Goal: Information Seeking & Learning: Learn about a topic

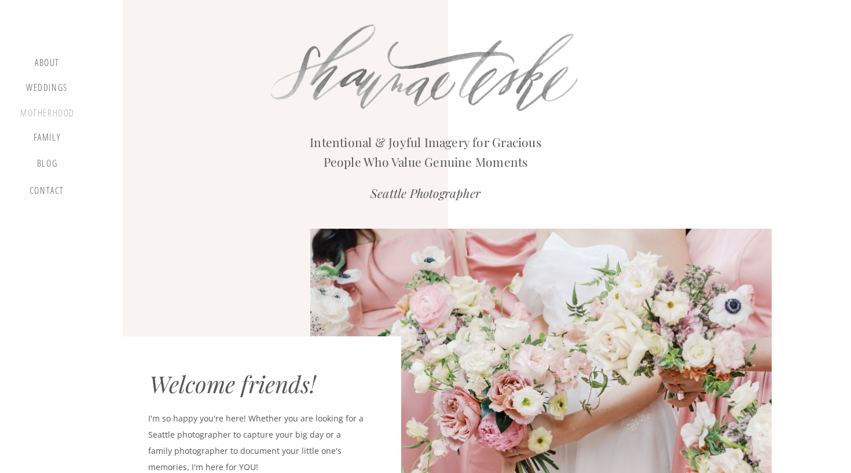
click at [41, 115] on div "motherhood" at bounding box center [47, 114] width 54 height 13
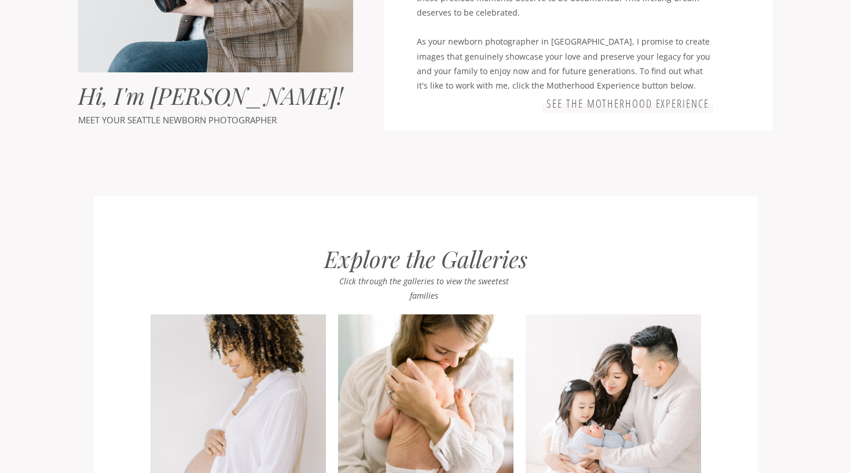
scroll to position [882, 0]
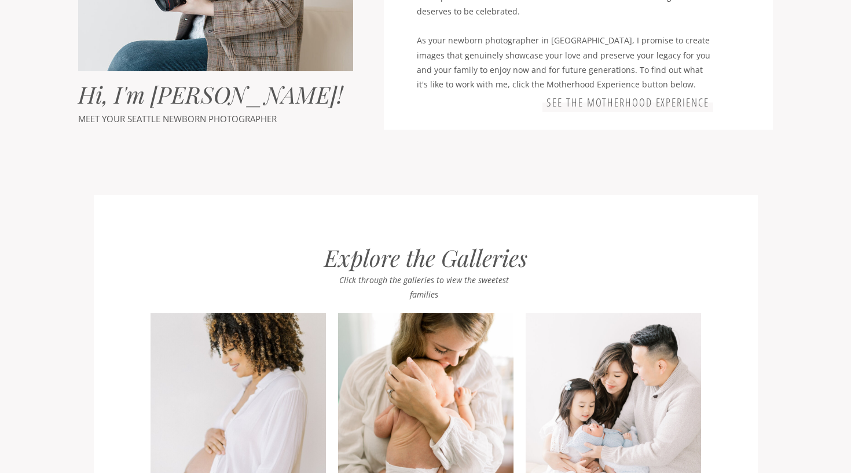
click at [660, 105] on h3 "See the motherhood experience" at bounding box center [628, 103] width 166 height 14
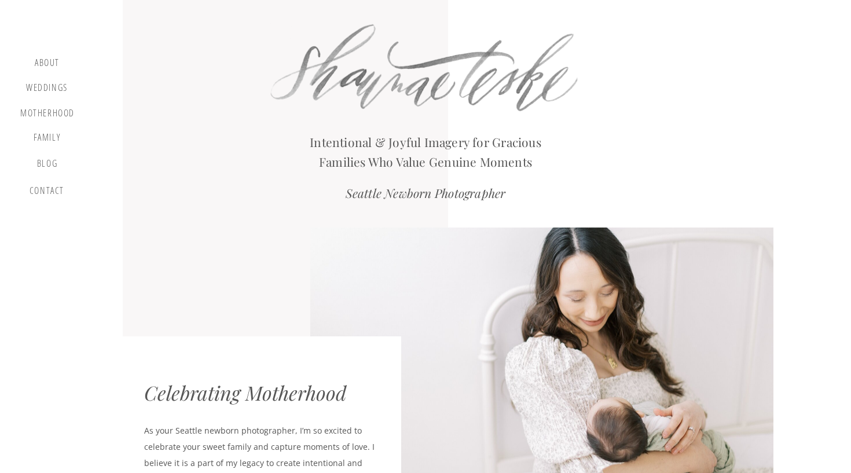
scroll to position [0, 0]
click at [54, 112] on div "motherhood" at bounding box center [47, 114] width 54 height 13
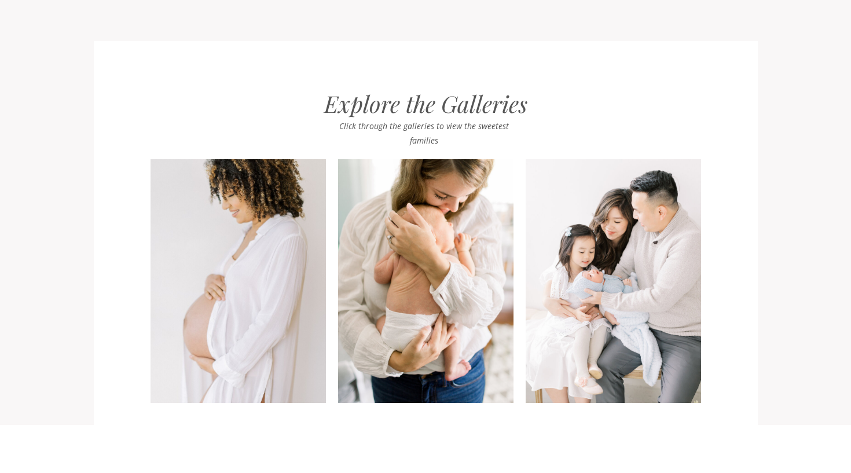
scroll to position [1181, 0]
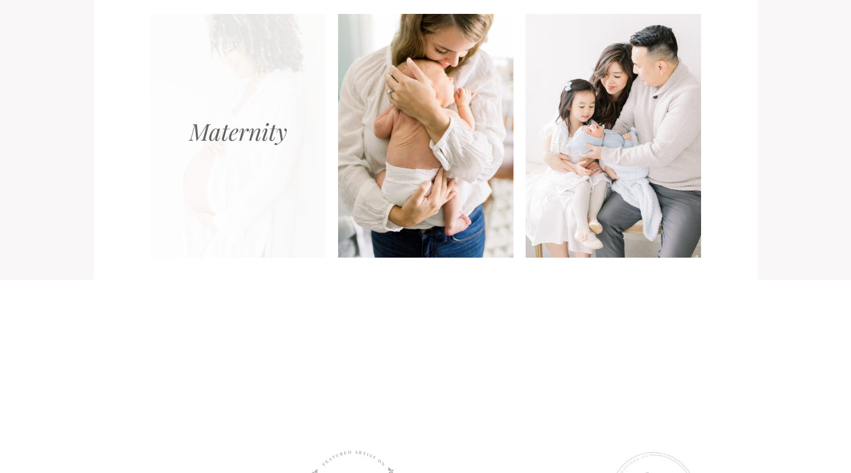
click at [231, 141] on div at bounding box center [238, 136] width 175 height 244
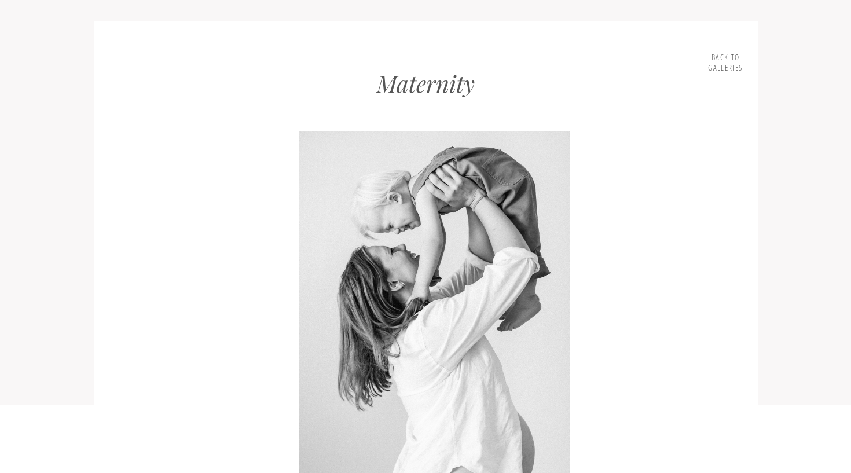
scroll to position [1153, 0]
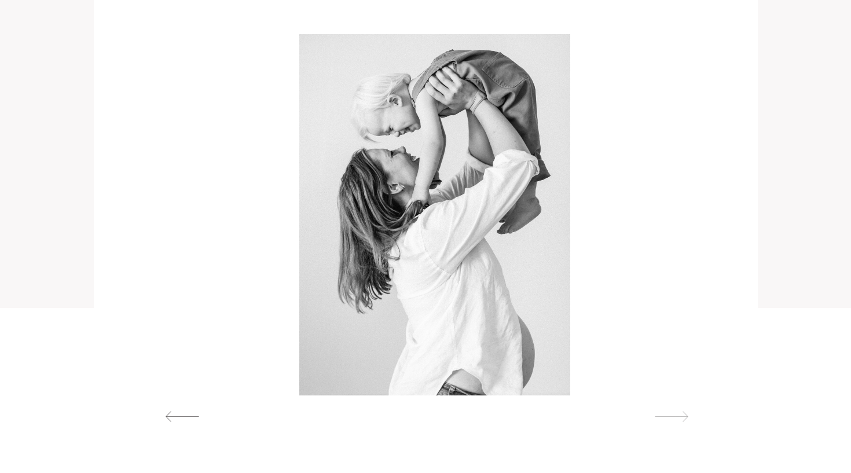
click at [678, 417] on div at bounding box center [671, 417] width 53 height 12
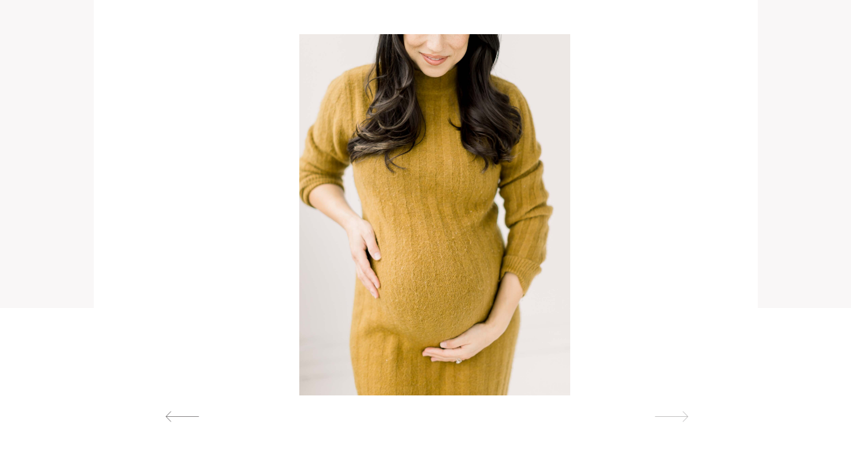
click at [679, 417] on div at bounding box center [671, 417] width 53 height 12
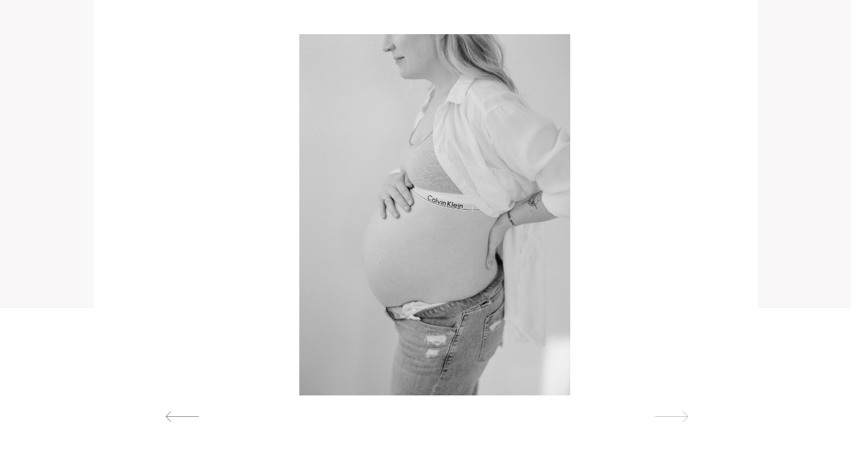
click at [679, 418] on div at bounding box center [671, 417] width 53 height 12
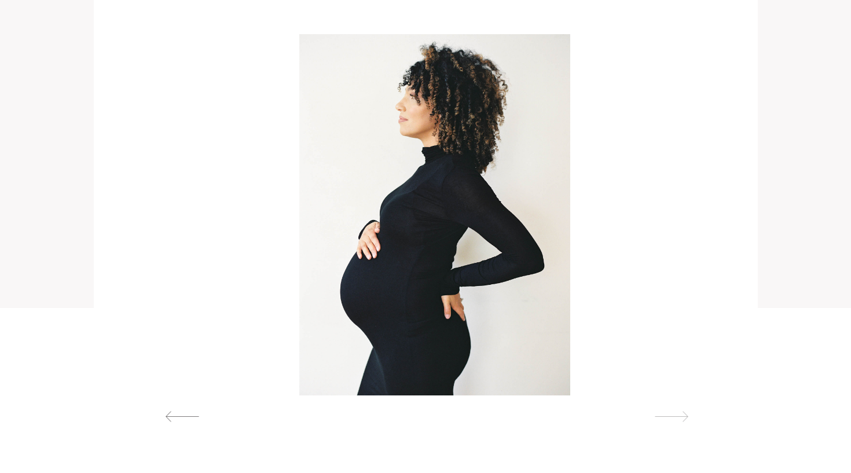
click at [679, 418] on div at bounding box center [671, 417] width 53 height 12
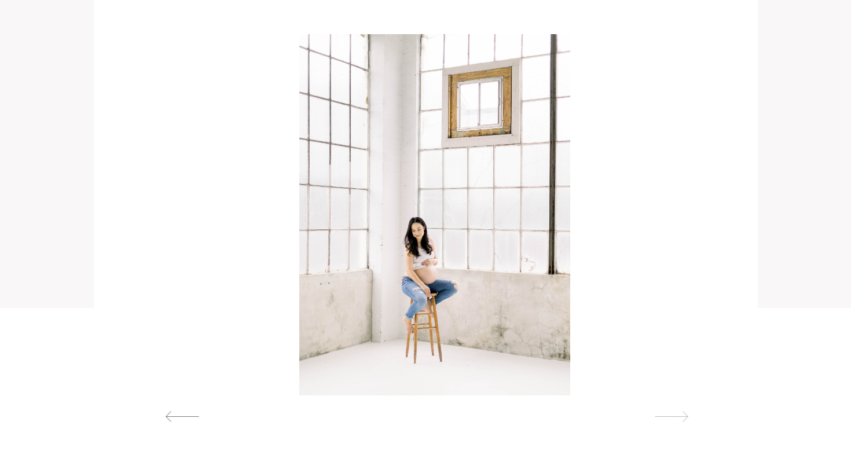
click at [679, 418] on div at bounding box center [671, 417] width 53 height 12
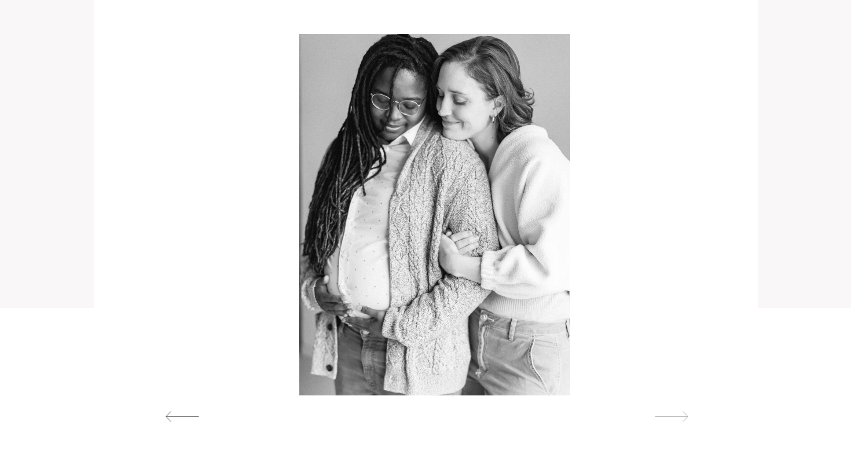
click at [679, 418] on div at bounding box center [671, 417] width 53 height 12
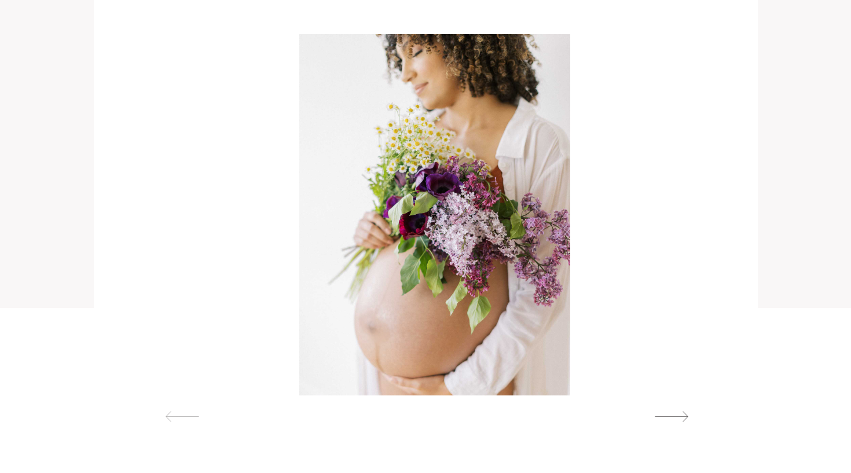
click at [161, 414] on div at bounding box center [182, 417] width 53 height 12
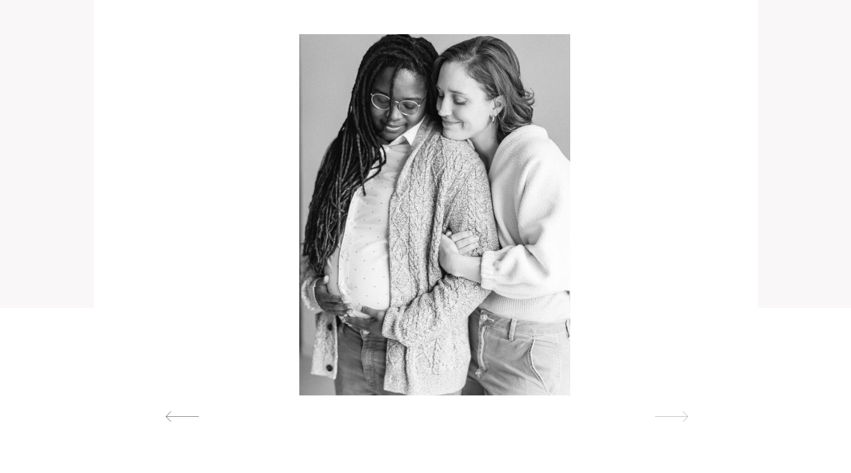
click at [679, 415] on div at bounding box center [671, 417] width 53 height 12
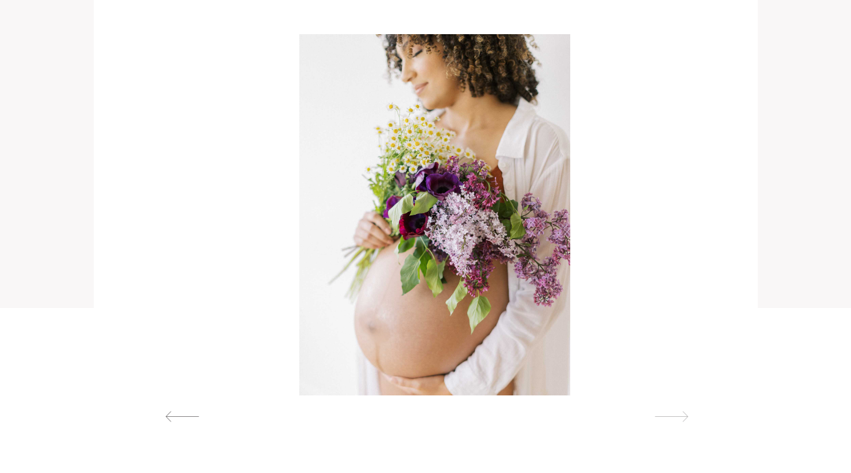
click at [679, 418] on div at bounding box center [671, 417] width 53 height 12
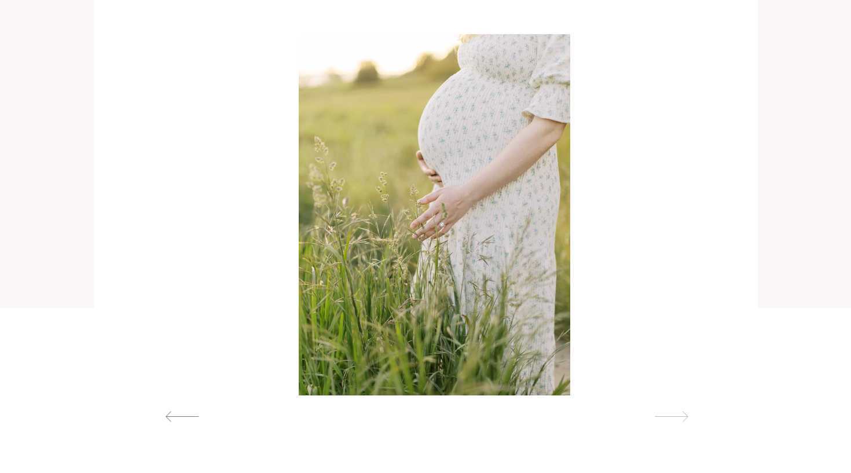
click at [679, 418] on div at bounding box center [671, 417] width 53 height 12
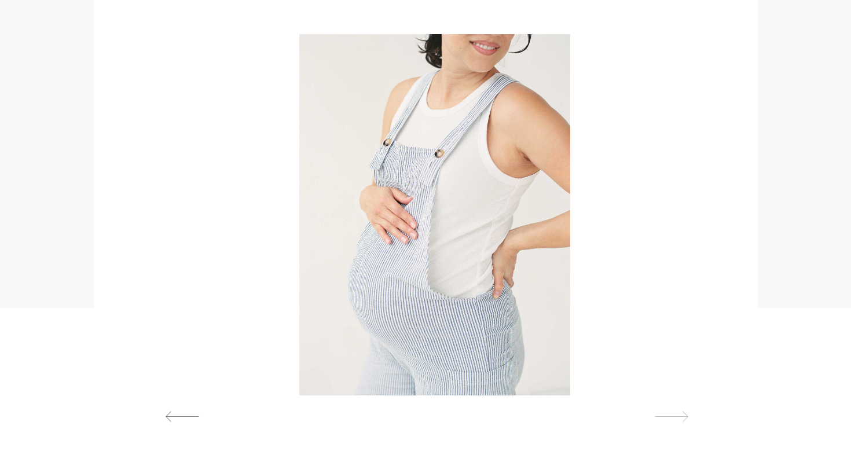
click at [679, 418] on div at bounding box center [671, 417] width 53 height 12
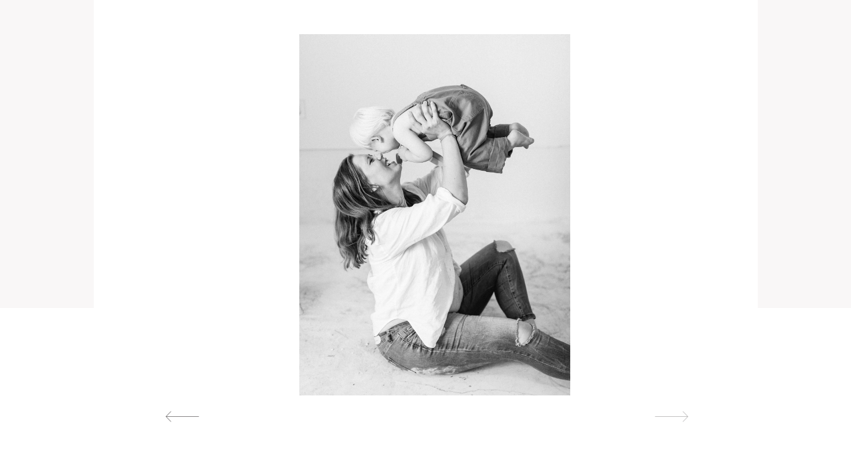
click at [678, 415] on div at bounding box center [671, 417] width 53 height 12
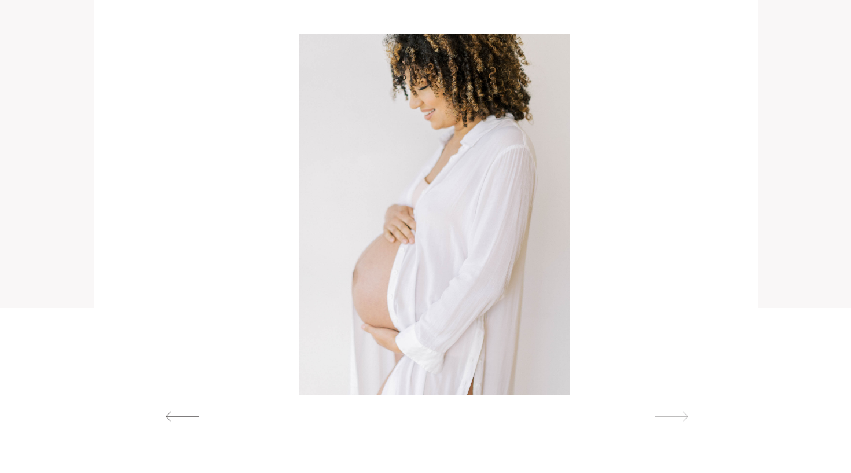
click at [678, 415] on div at bounding box center [671, 417] width 53 height 12
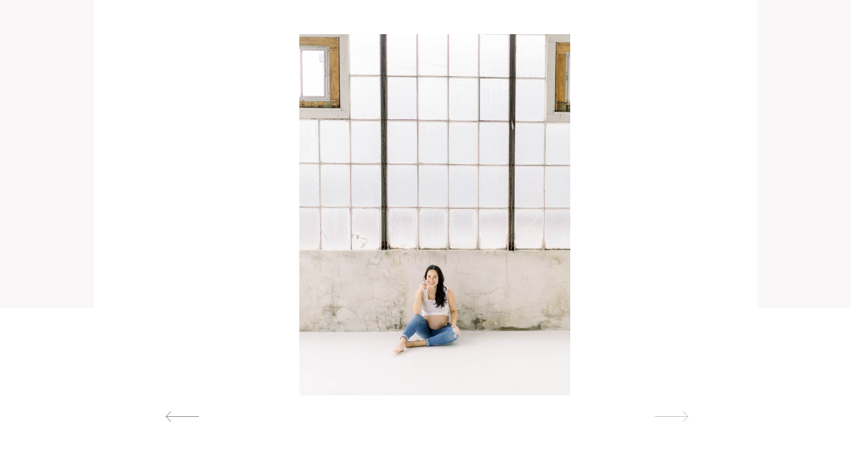
click at [678, 415] on div at bounding box center [671, 417] width 53 height 12
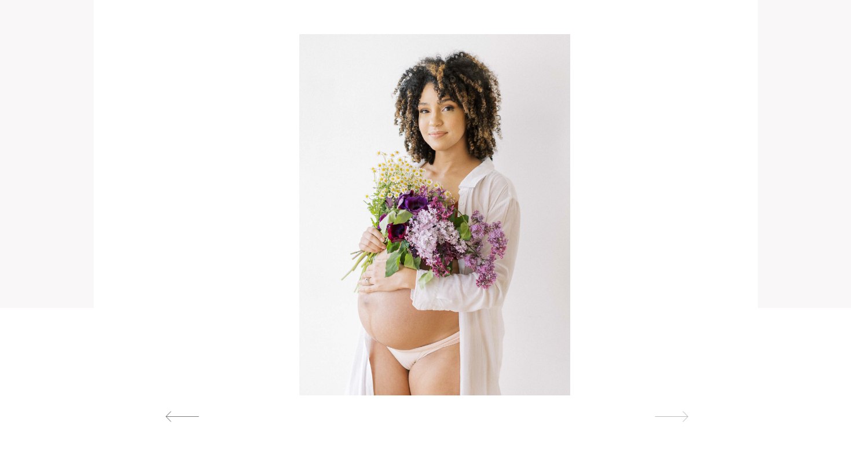
click at [678, 415] on div at bounding box center [671, 417] width 53 height 12
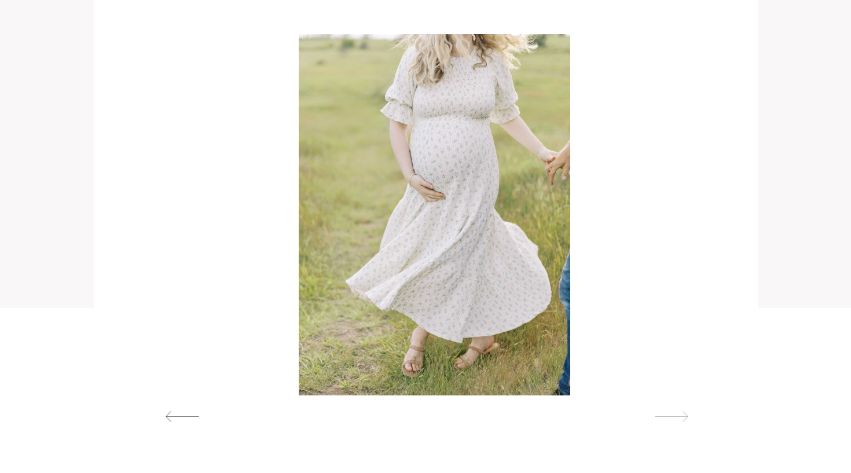
click at [678, 415] on div at bounding box center [671, 417] width 53 height 12
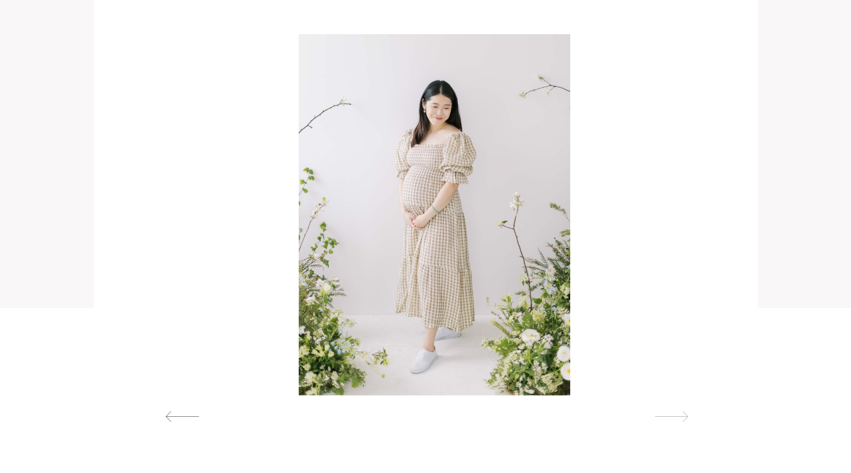
click at [678, 416] on div at bounding box center [671, 417] width 53 height 12
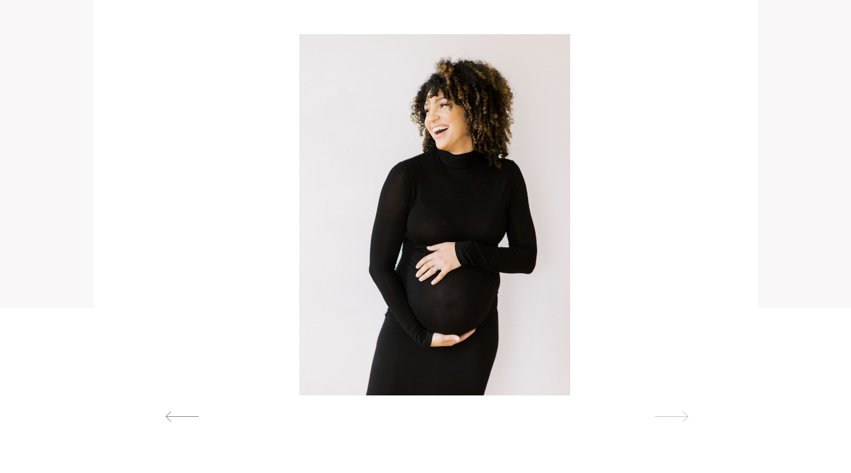
click at [678, 416] on div at bounding box center [671, 417] width 53 height 12
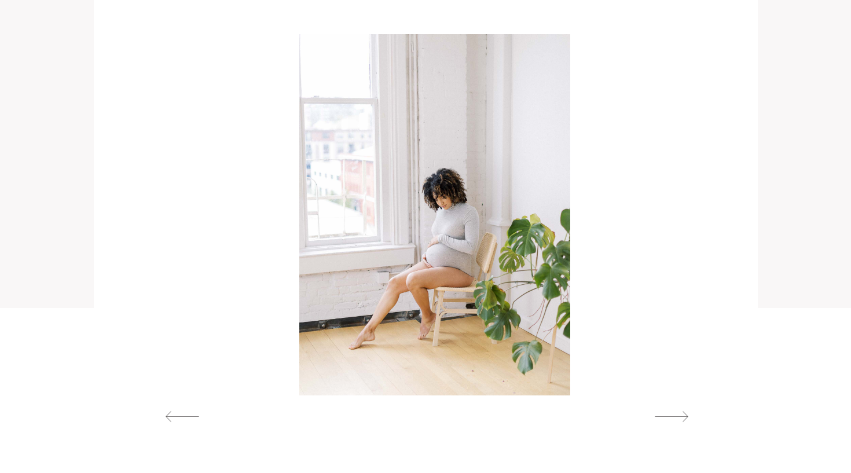
click at [747, 100] on div at bounding box center [426, 162] width 664 height 477
click at [83, 41] on div at bounding box center [427, 105] width 882 height 406
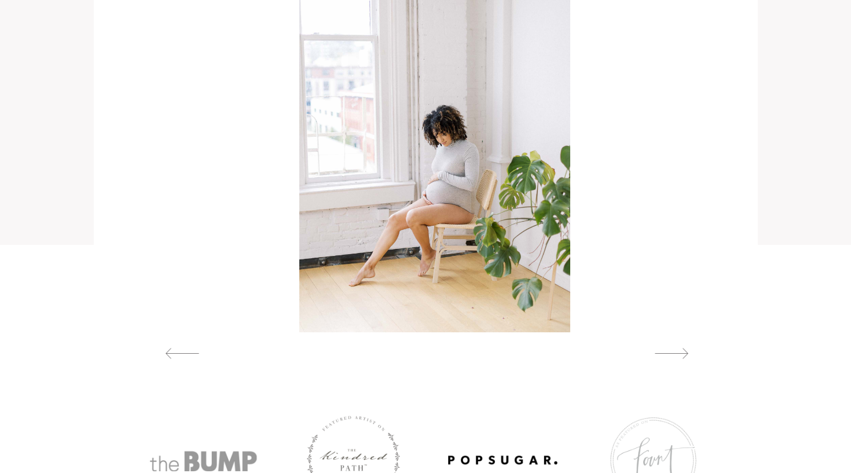
scroll to position [1226, 0]
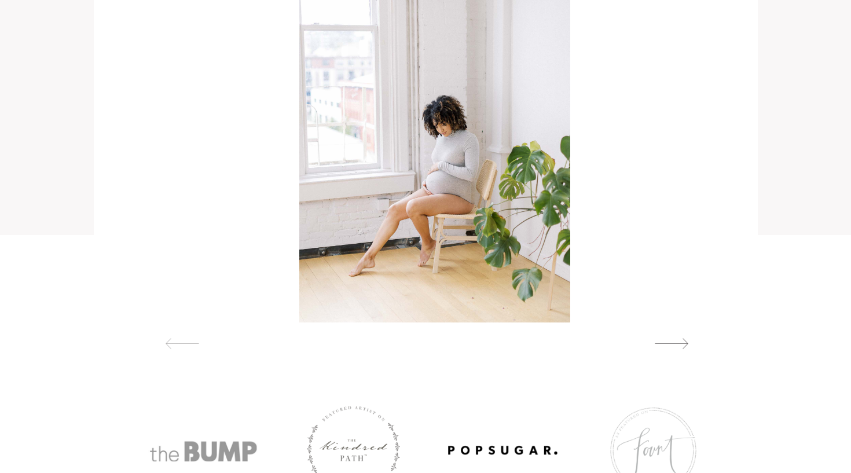
click at [182, 345] on div at bounding box center [182, 344] width 53 height 12
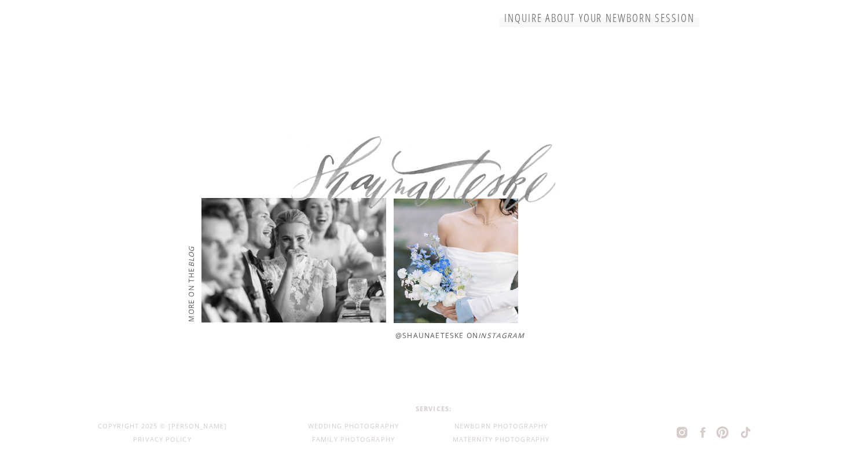
scroll to position [3290, 0]
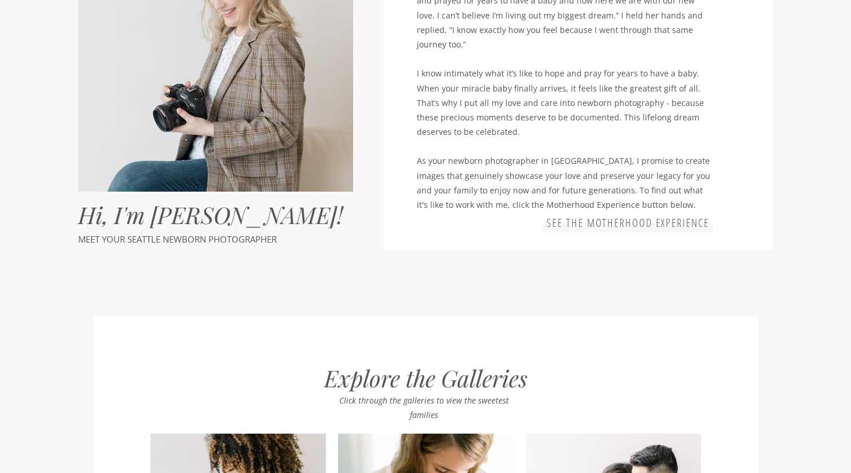
scroll to position [736, 0]
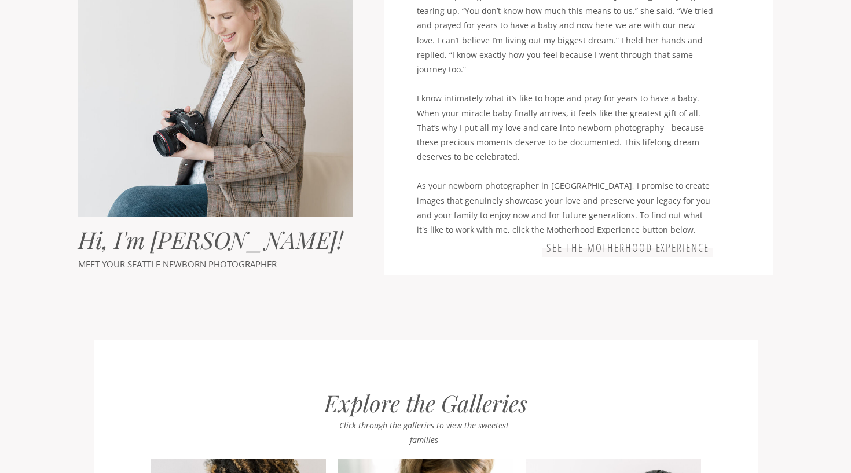
click at [668, 3] on p "After completing her little one’s Newborn Session, [PERSON_NAME] began tearing …" at bounding box center [565, 106] width 297 height 235
